Goal: Complete application form

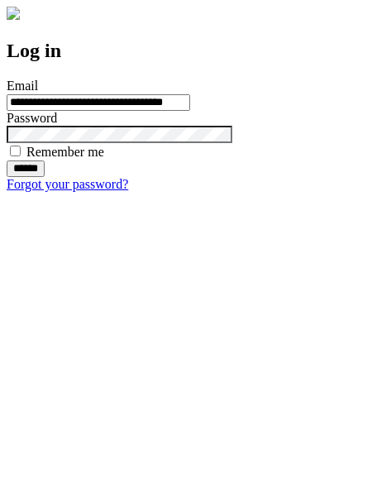
type input "**********"
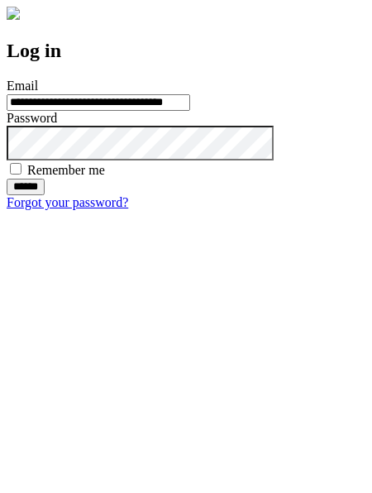
click at [45, 195] on input "******" at bounding box center [26, 187] width 38 height 17
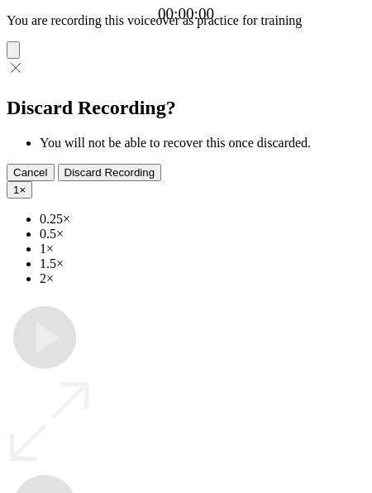
type input "**********"
